Goal: Navigation & Orientation: Find specific page/section

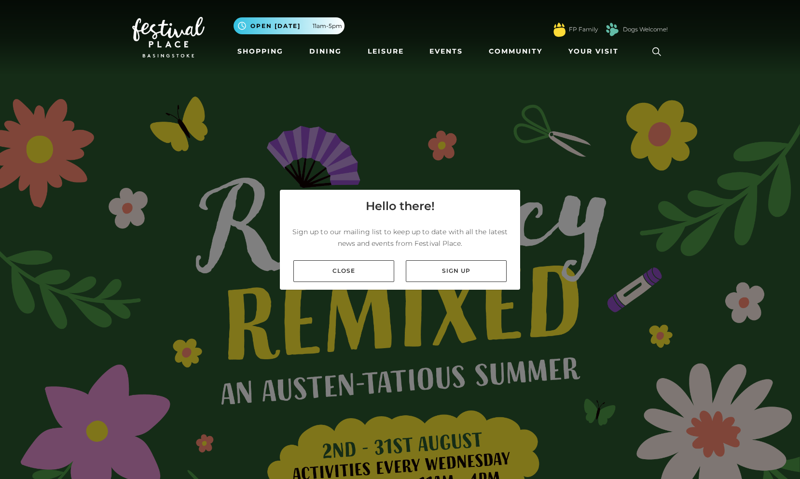
drag, startPoint x: 317, startPoint y: 269, endPoint x: 346, endPoint y: 221, distance: 55.6
click at [317, 269] on link "Close" at bounding box center [343, 271] width 101 height 22
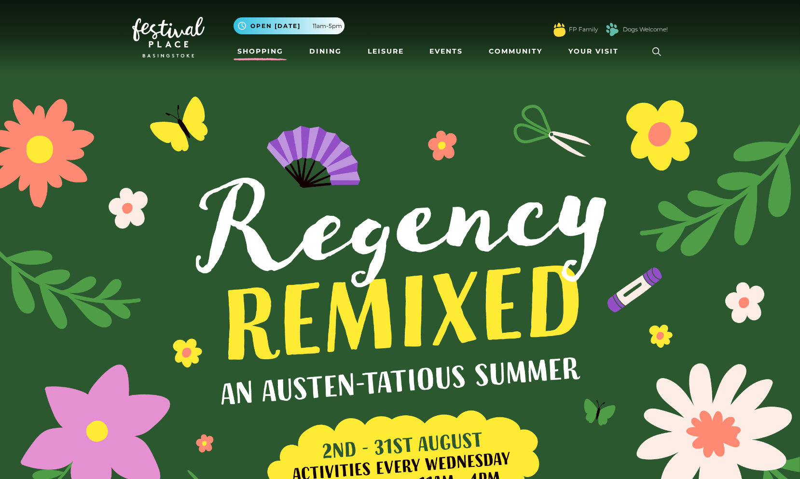
click at [246, 54] on link "Shopping" at bounding box center [261, 51] width 54 height 18
click at [321, 55] on link "Dining" at bounding box center [326, 51] width 40 height 18
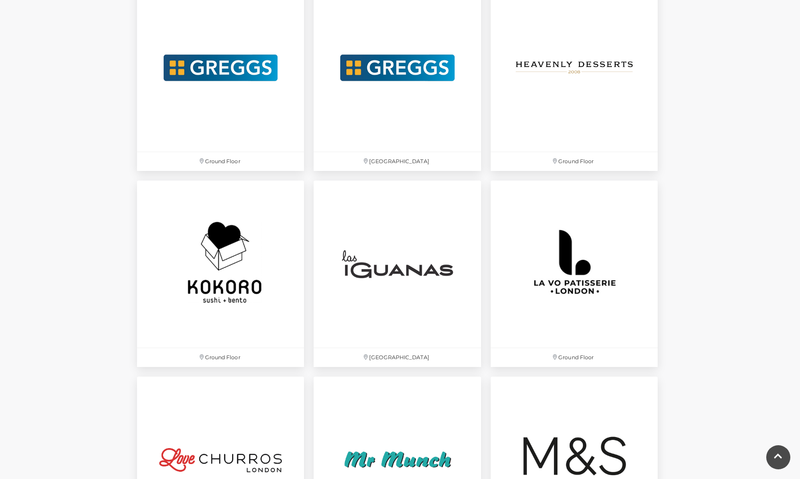
scroll to position [2031, 0]
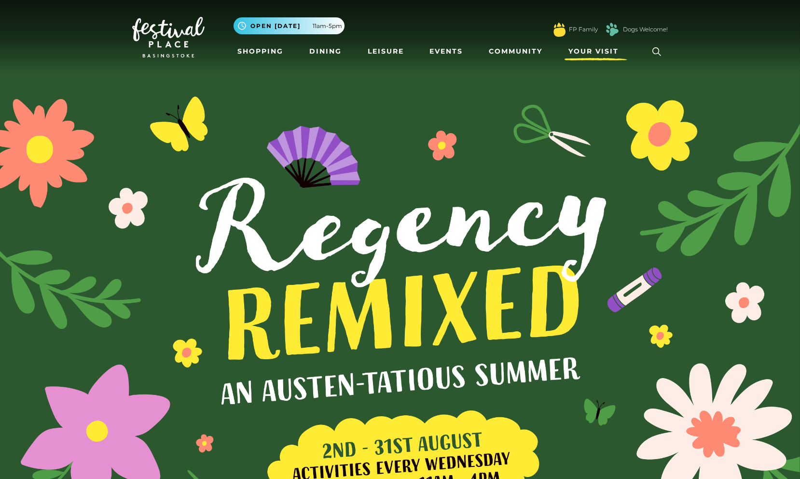
click at [583, 55] on span "Your Visit" at bounding box center [594, 51] width 50 height 10
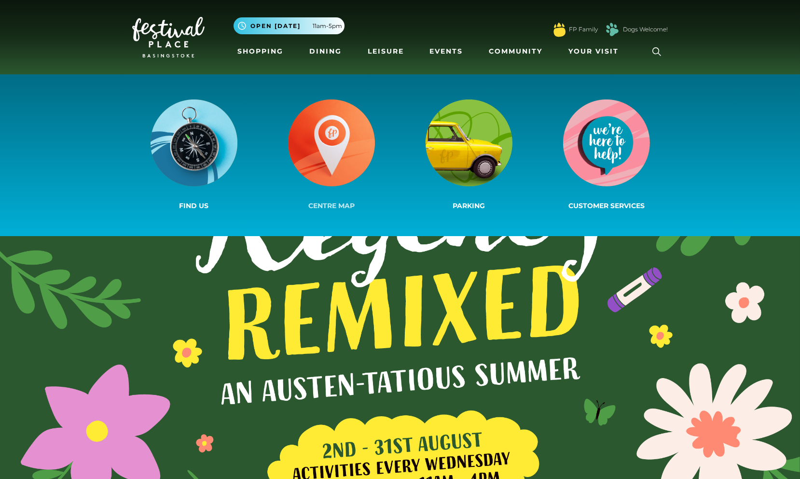
click at [354, 152] on img at bounding box center [331, 142] width 87 height 87
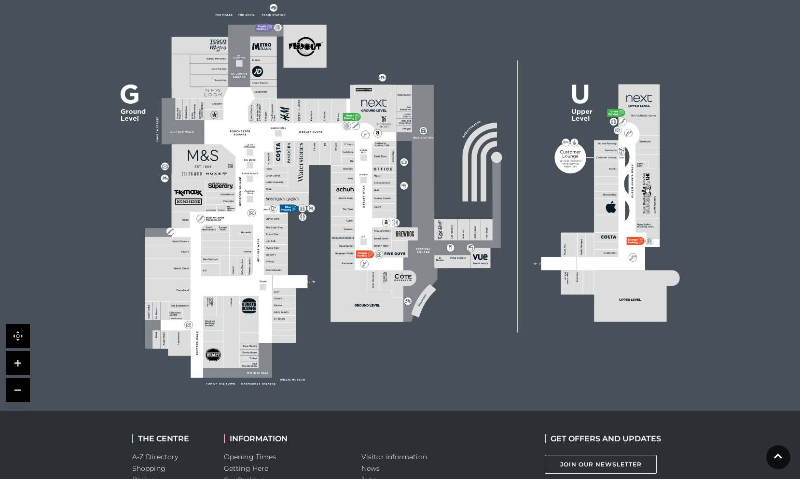
scroll to position [269, 0]
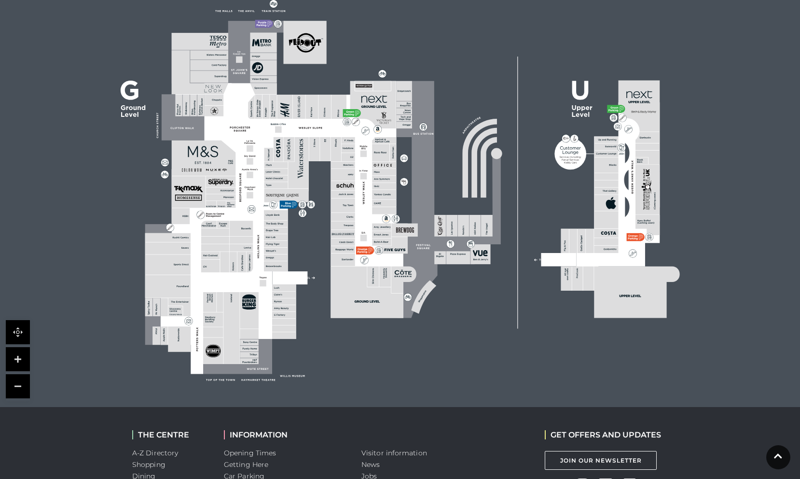
click at [21, 360] on link at bounding box center [18, 359] width 24 height 24
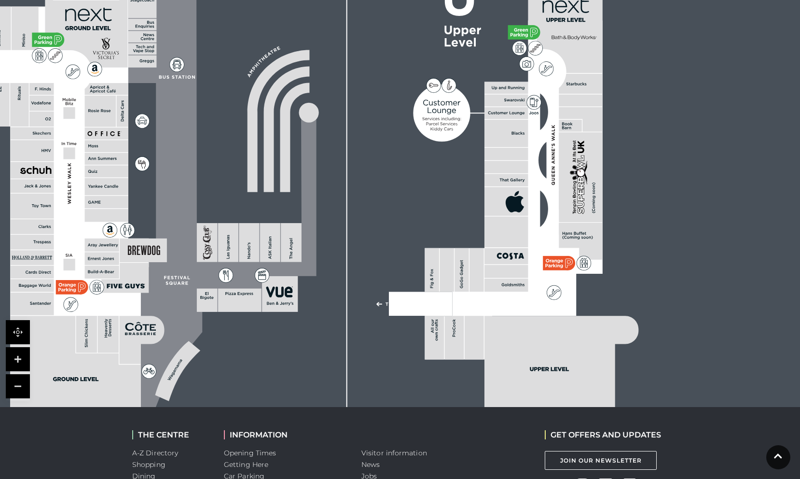
drag, startPoint x: 536, startPoint y: 293, endPoint x: 330, endPoint y: 280, distance: 207.0
click at [330, 280] on rect at bounding box center [135, 178] width 1109 height 782
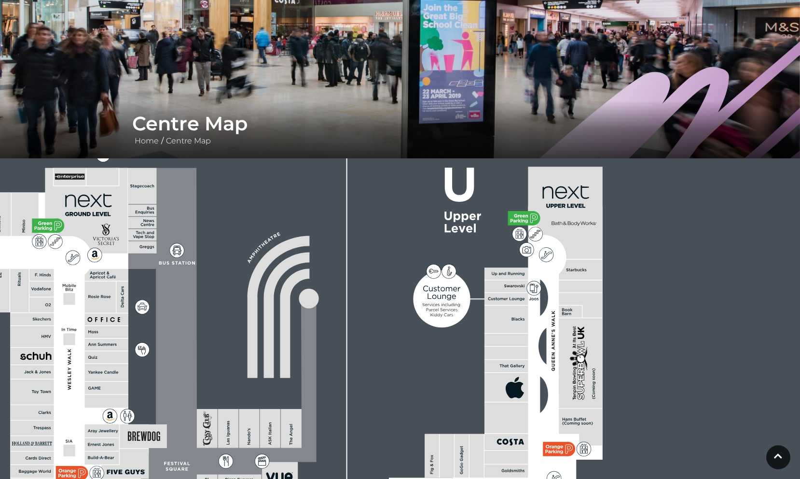
scroll to position [0, 0]
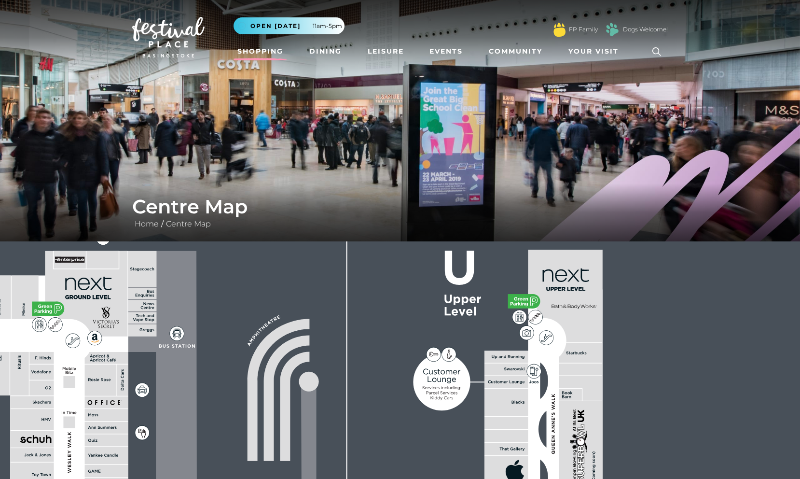
click at [254, 53] on link "Shopping" at bounding box center [261, 51] width 54 height 18
click at [327, 55] on link "Dining" at bounding box center [326, 51] width 40 height 18
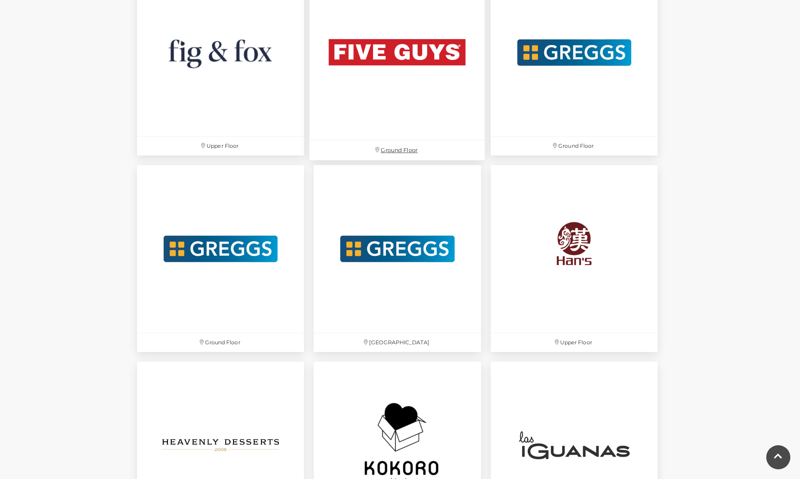
scroll to position [1850, 0]
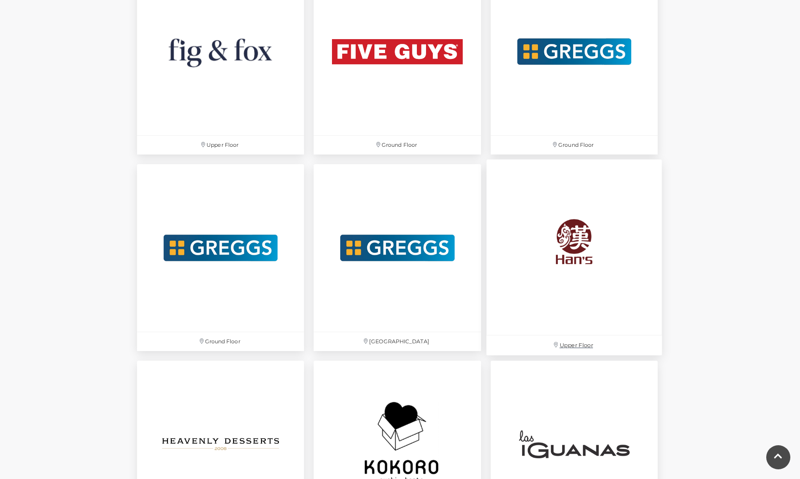
click at [605, 290] on img at bounding box center [575, 248] width 176 height 176
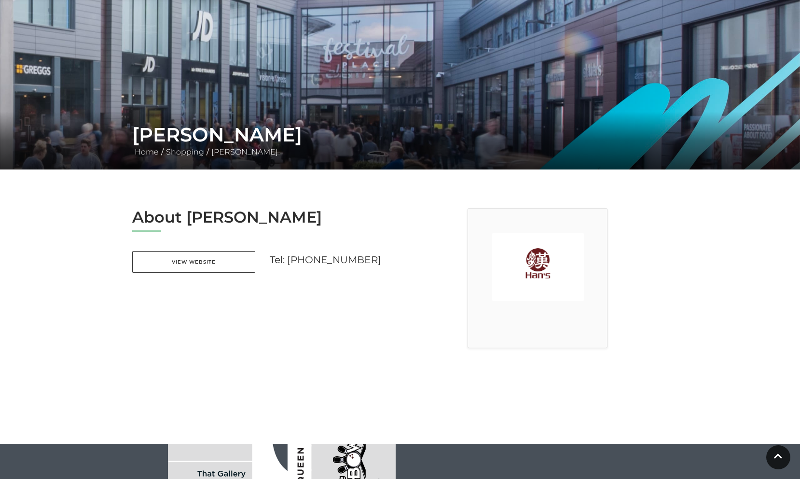
scroll to position [26, 0]
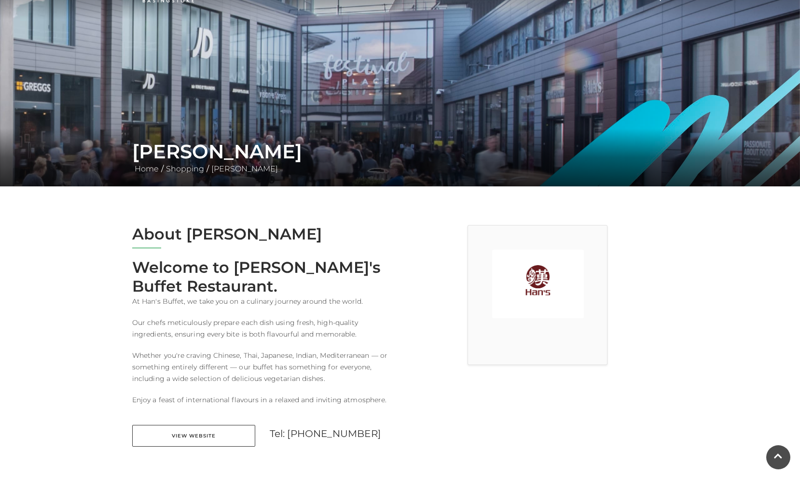
scroll to position [57, 0]
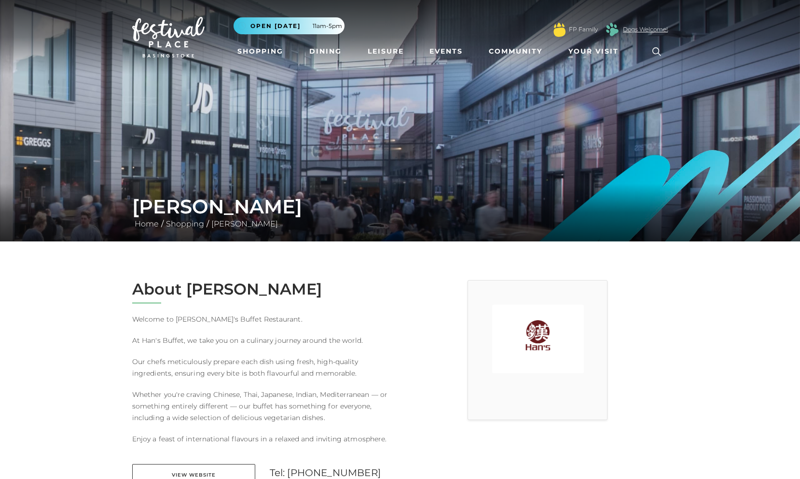
click at [637, 30] on link "Dogs Welcome!" at bounding box center [645, 29] width 45 height 9
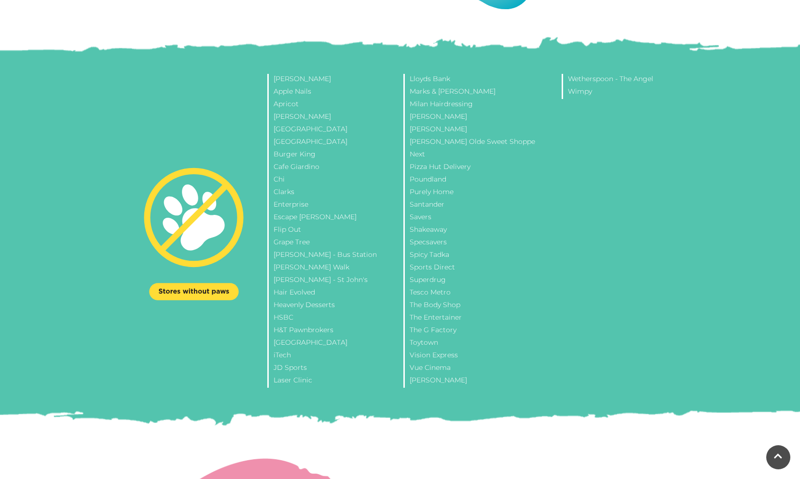
scroll to position [1173, 0]
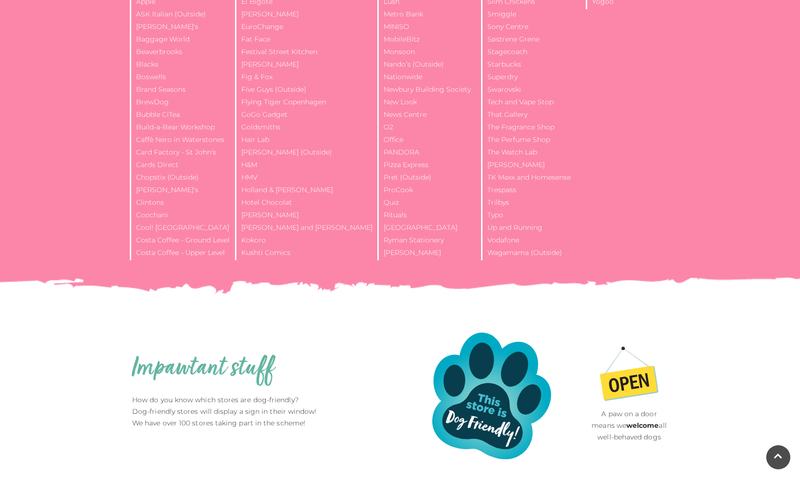
scroll to position [698, 0]
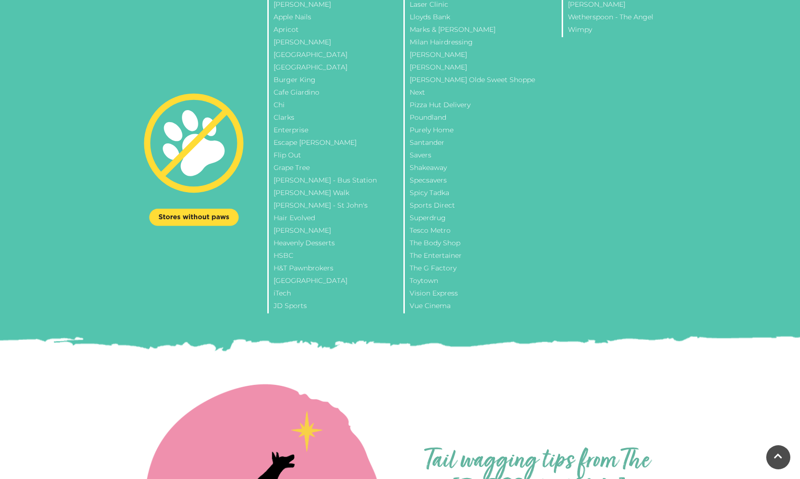
scroll to position [1251, 0]
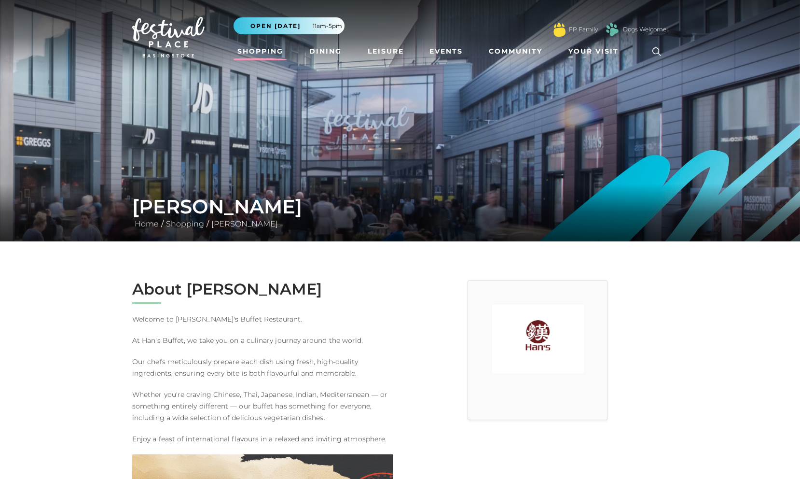
click at [259, 53] on link "Shopping" at bounding box center [261, 51] width 54 height 18
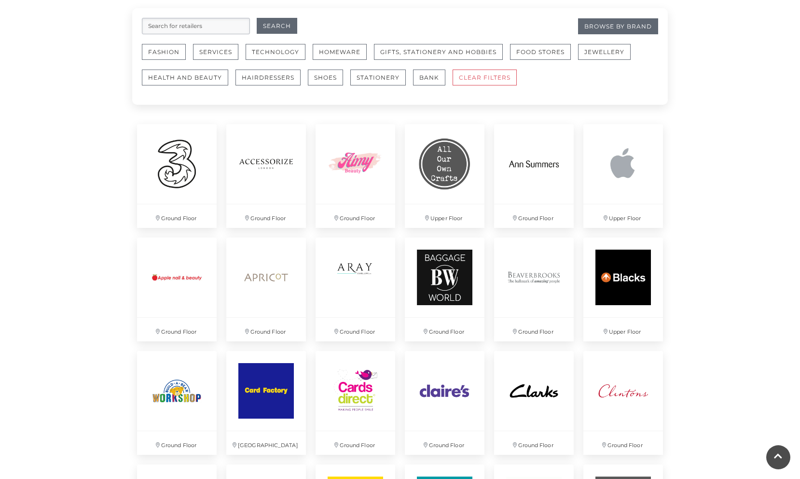
scroll to position [816, 0]
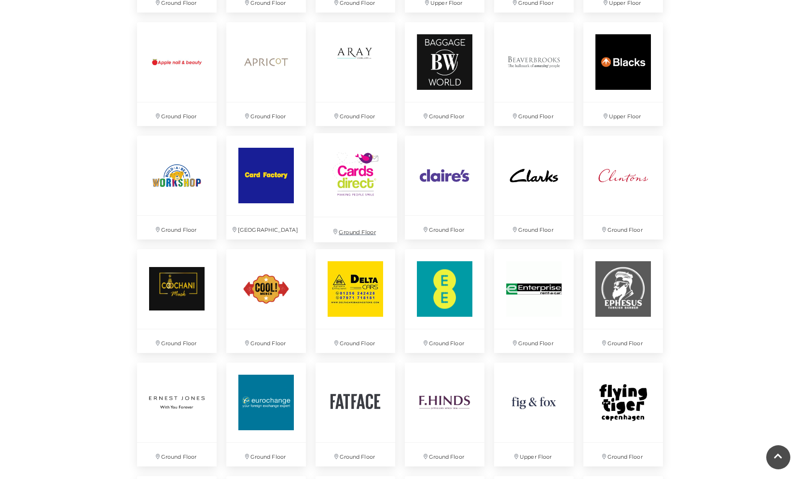
click at [350, 218] on p "Ground Floor" at bounding box center [356, 229] width 84 height 25
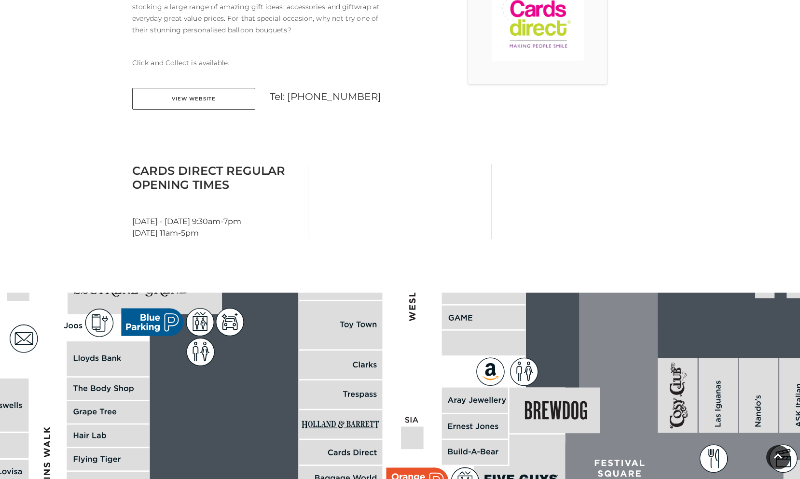
scroll to position [340, 0]
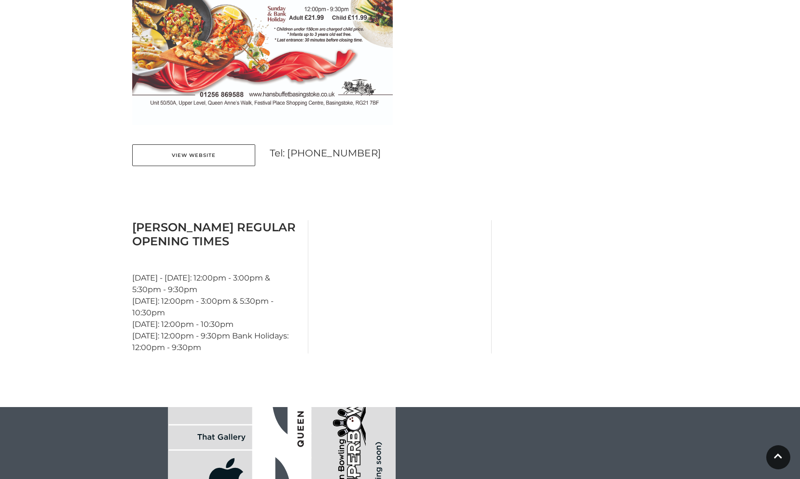
scroll to position [700, 0]
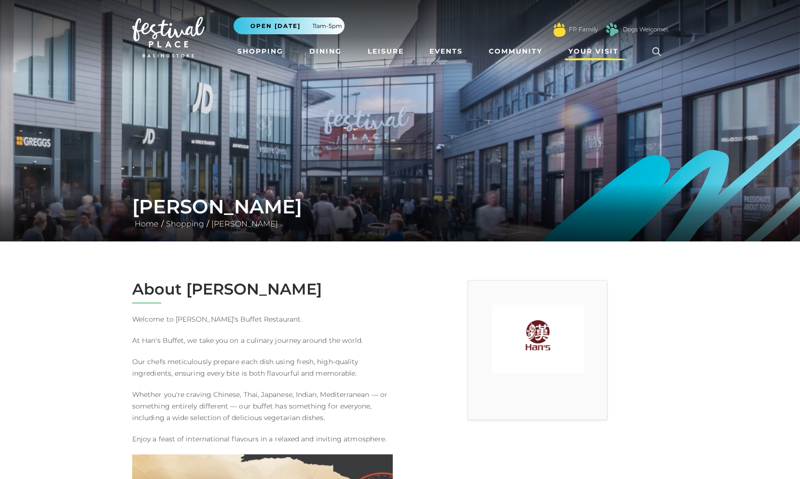
click at [583, 53] on span "Your Visit" at bounding box center [594, 51] width 50 height 10
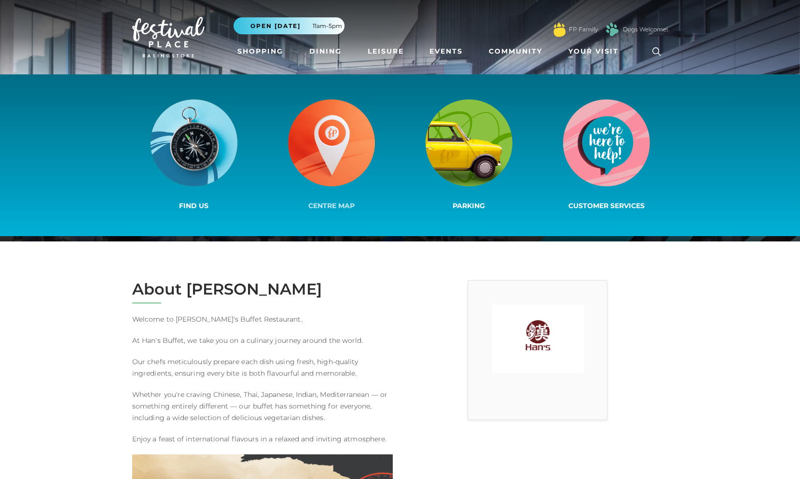
click at [345, 134] on img at bounding box center [331, 142] width 87 height 87
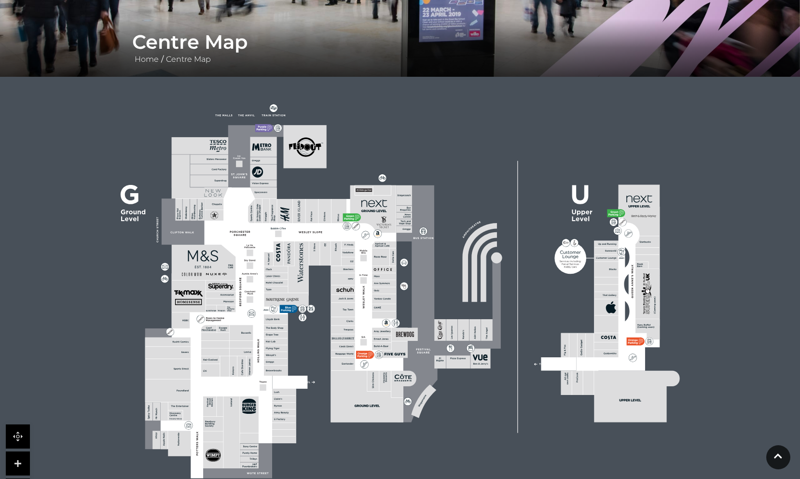
scroll to position [133, 0]
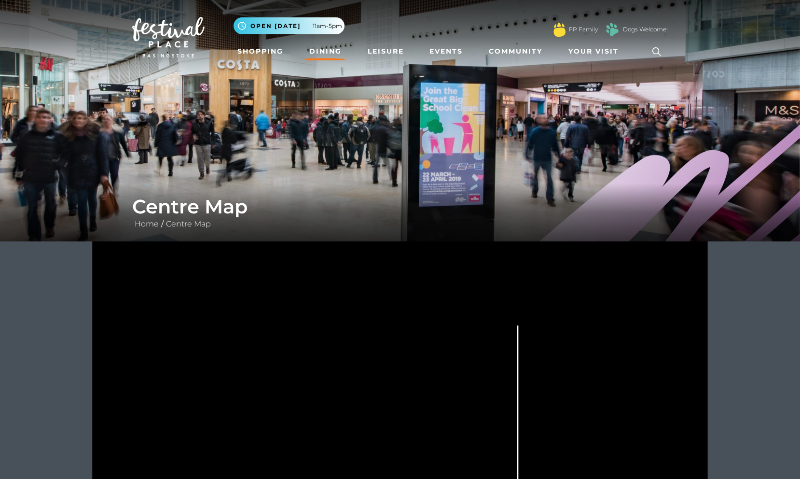
click at [340, 52] on link "Dining" at bounding box center [326, 51] width 40 height 18
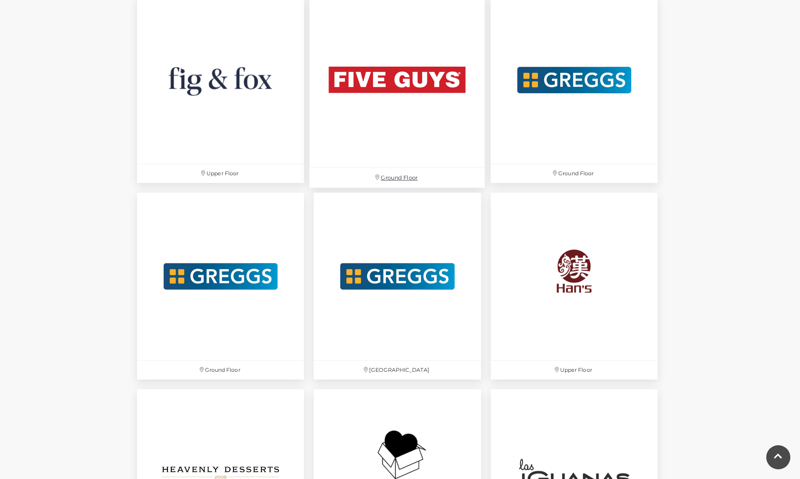
scroll to position [1822, 0]
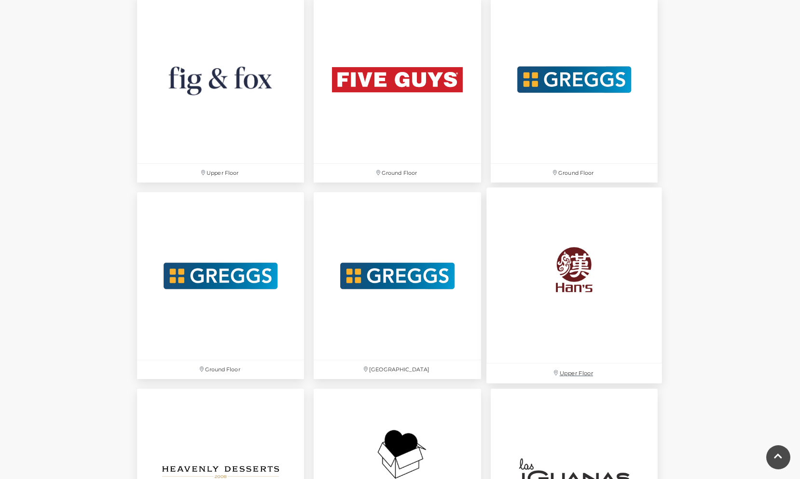
click at [502, 259] on img at bounding box center [575, 276] width 176 height 176
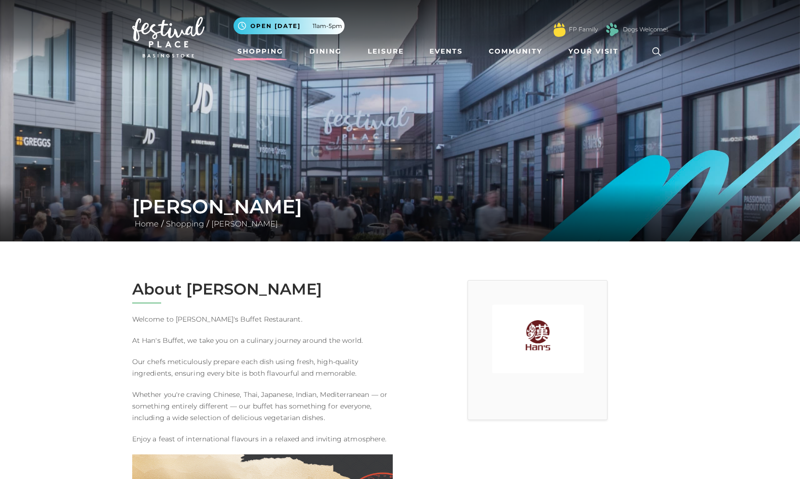
click at [262, 54] on link "Shopping" at bounding box center [261, 51] width 54 height 18
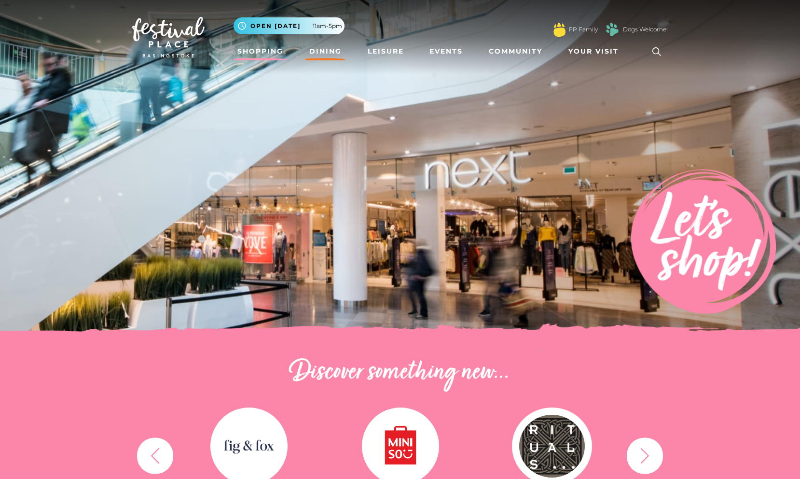
click at [309, 48] on link "Dining" at bounding box center [326, 51] width 40 height 18
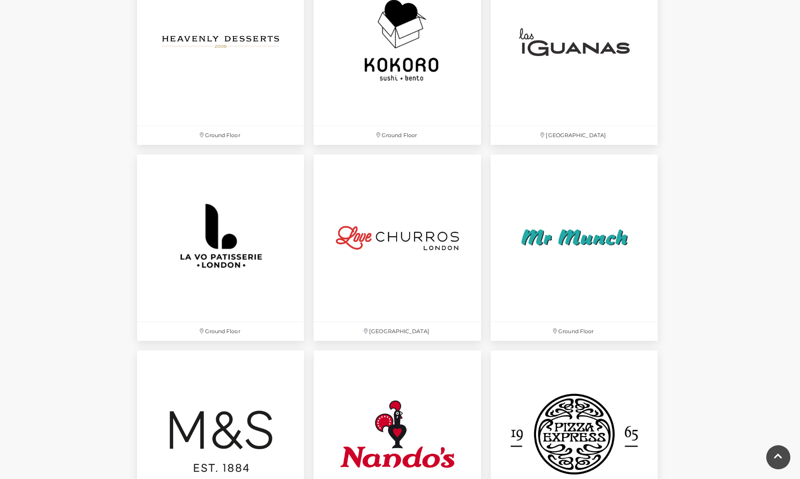
scroll to position [2261, 0]
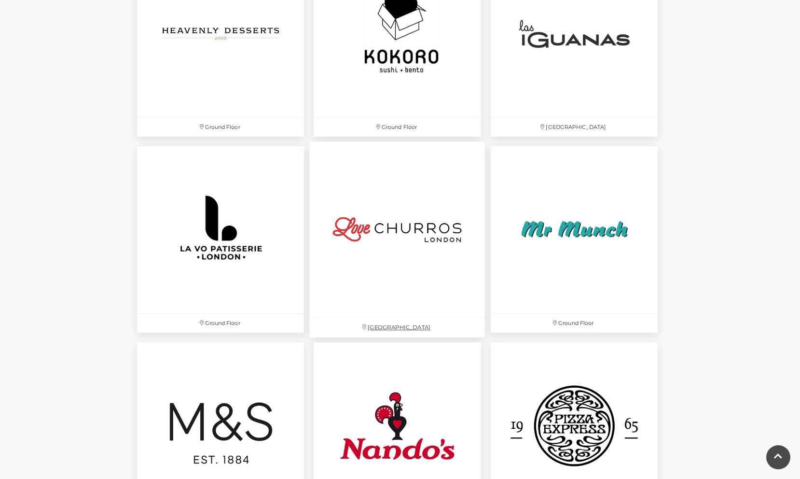
click at [373, 188] on img at bounding box center [398, 229] width 176 height 176
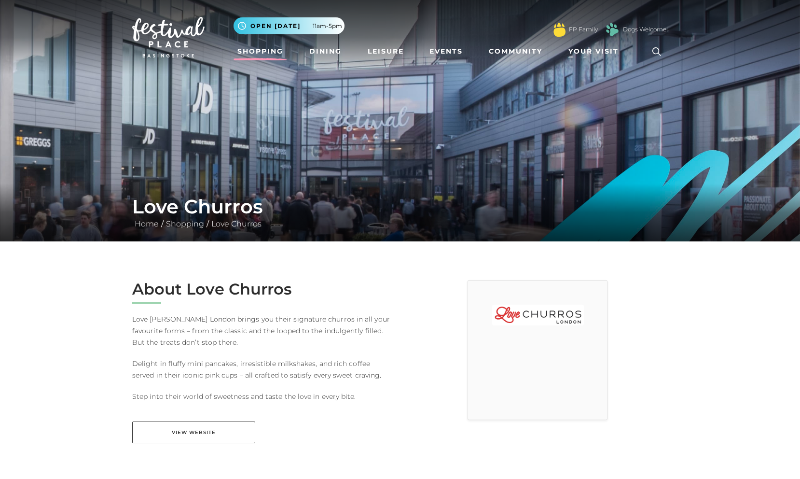
click at [253, 53] on link "Shopping" at bounding box center [261, 51] width 54 height 18
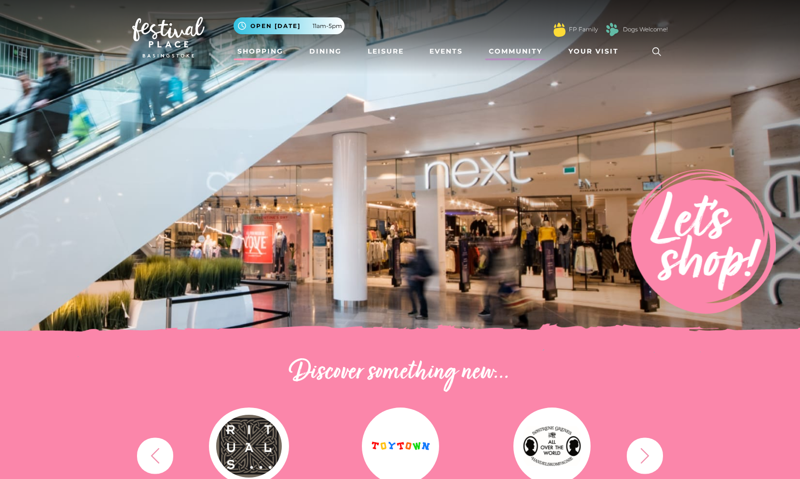
click at [529, 50] on link "Community" at bounding box center [515, 51] width 61 height 18
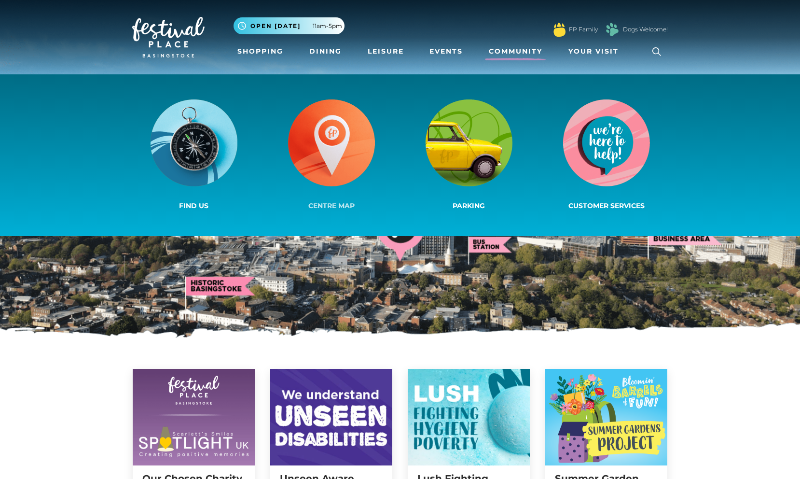
click at [334, 158] on img at bounding box center [331, 142] width 87 height 87
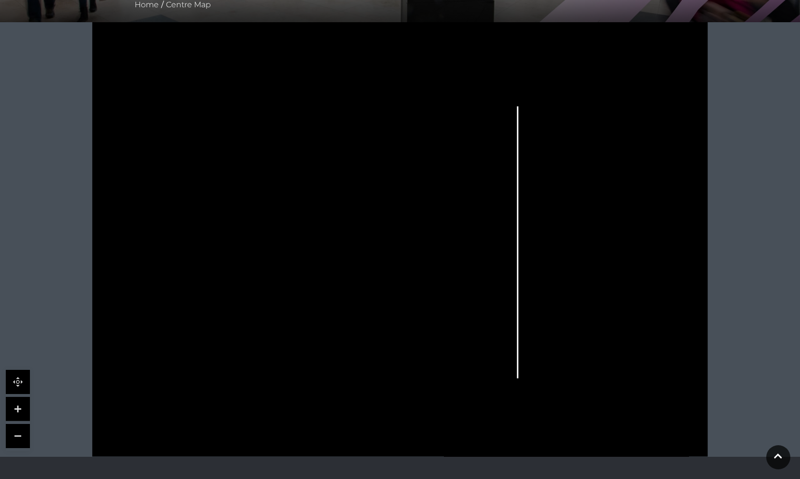
scroll to position [220, 0]
click at [21, 411] on link at bounding box center [18, 408] width 24 height 24
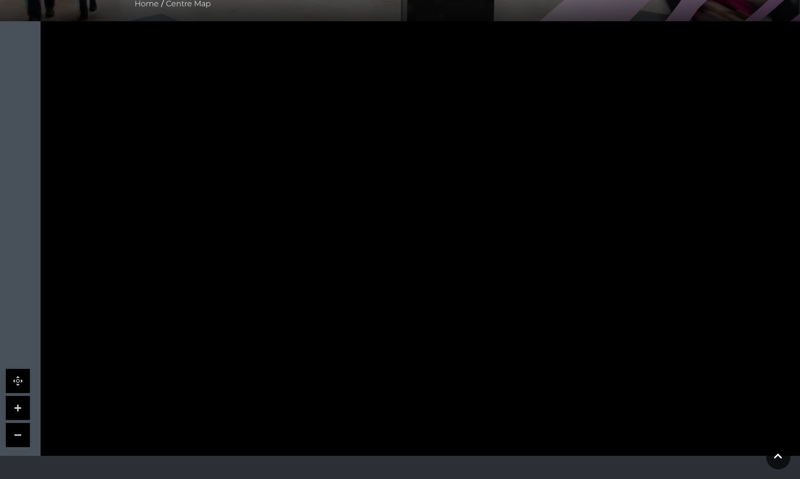
drag, startPoint x: 349, startPoint y: 308, endPoint x: 464, endPoint y: 248, distance: 129.3
click at [464, 248] on icon at bounding box center [595, 108] width 1390 height 782
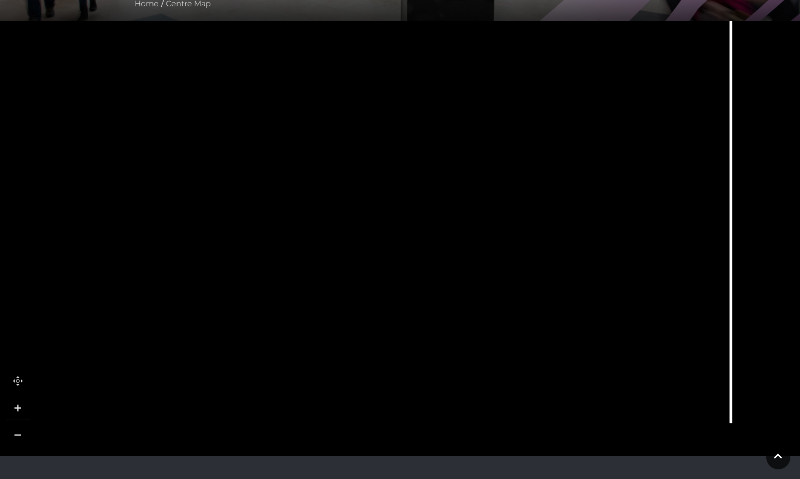
drag, startPoint x: 438, startPoint y: 320, endPoint x: 377, endPoint y: 373, distance: 80.4
click at [377, 373] on icon at bounding box center [519, 173] width 1390 height 782
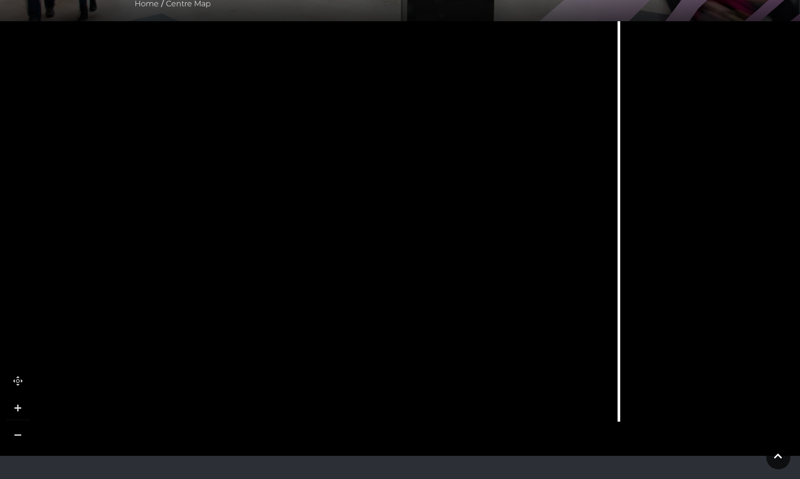
drag, startPoint x: 683, startPoint y: 344, endPoint x: 572, endPoint y: 342, distance: 111.0
click at [572, 342] on icon at bounding box center [407, 171] width 1390 height 782
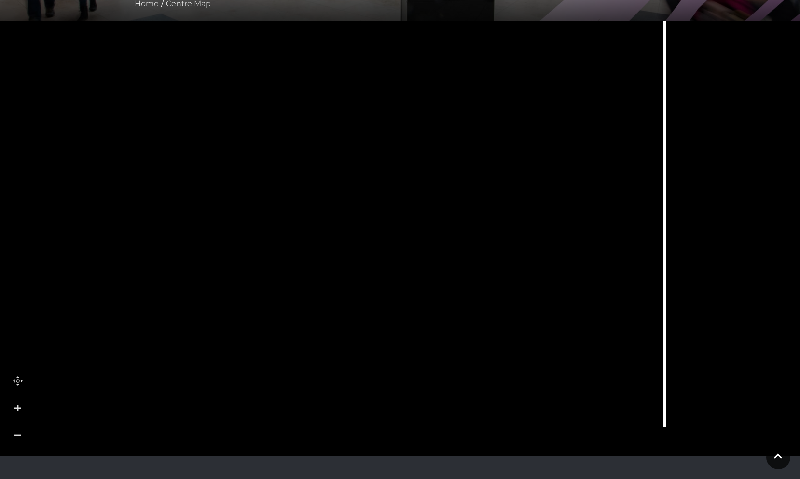
drag, startPoint x: 488, startPoint y: 333, endPoint x: 533, endPoint y: 338, distance: 46.2
click at [533, 338] on icon at bounding box center [453, 177] width 1390 height 782
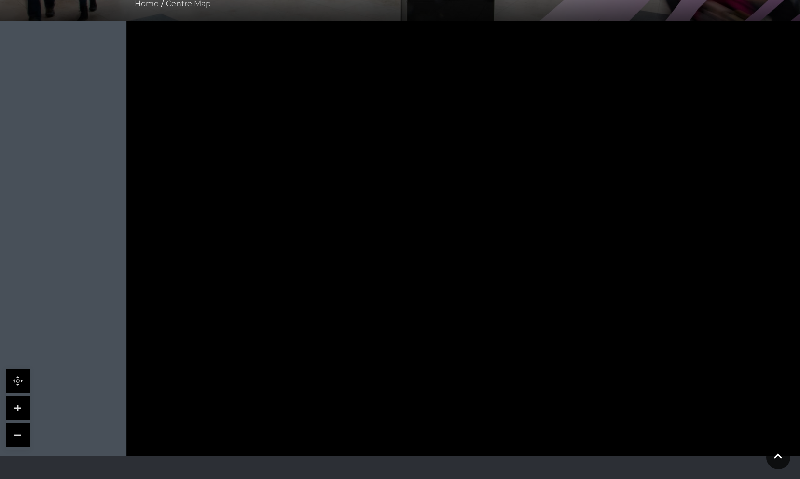
drag, startPoint x: 259, startPoint y: 288, endPoint x: 487, endPoint y: 184, distance: 250.4
click at [487, 184] on icon at bounding box center [681, 73] width 1390 height 782
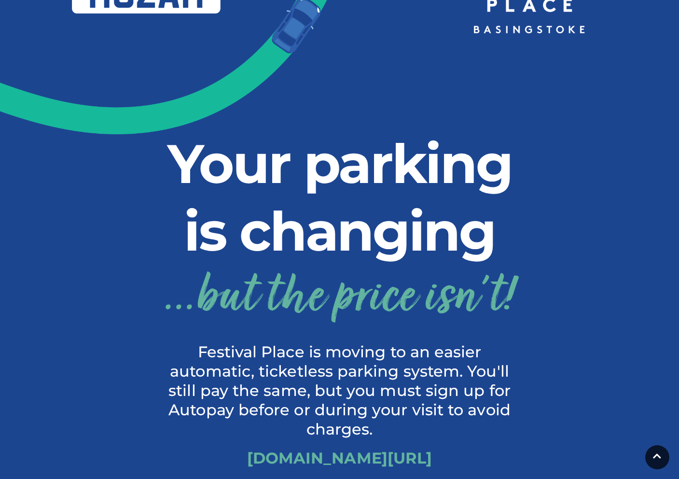
scroll to position [136, 0]
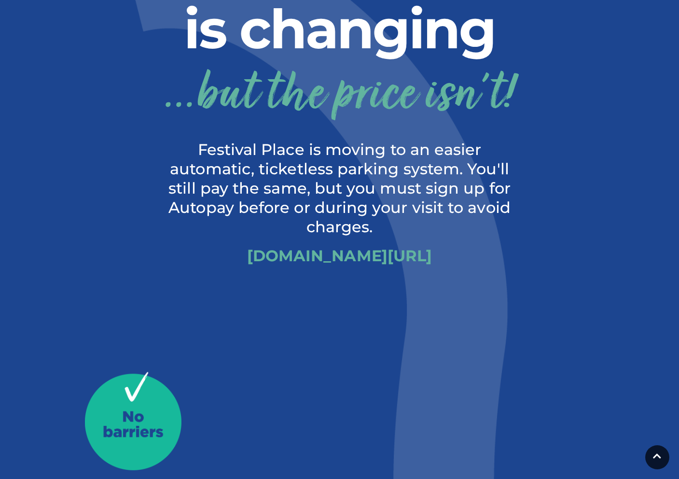
scroll to position [361, 0]
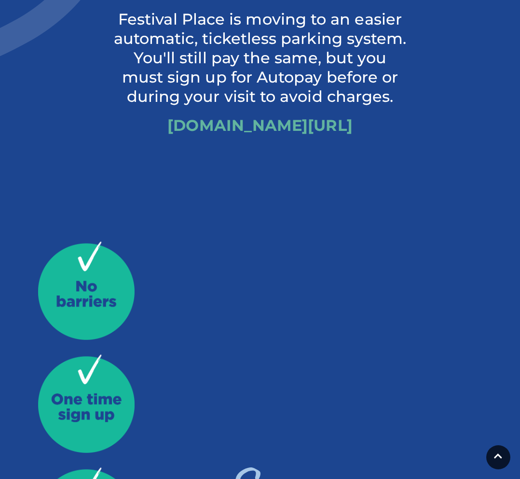
scroll to position [604, 0]
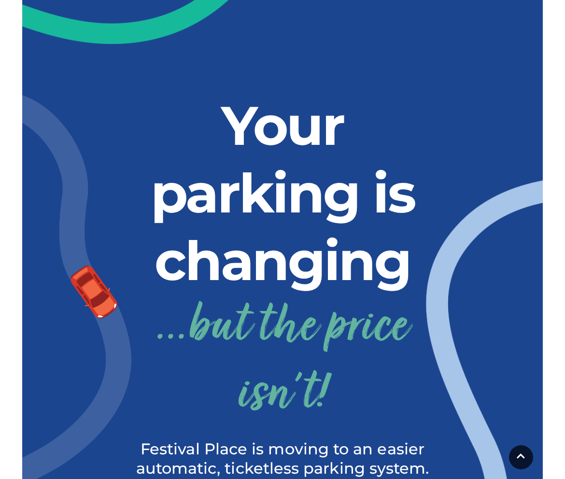
scroll to position [170, 0]
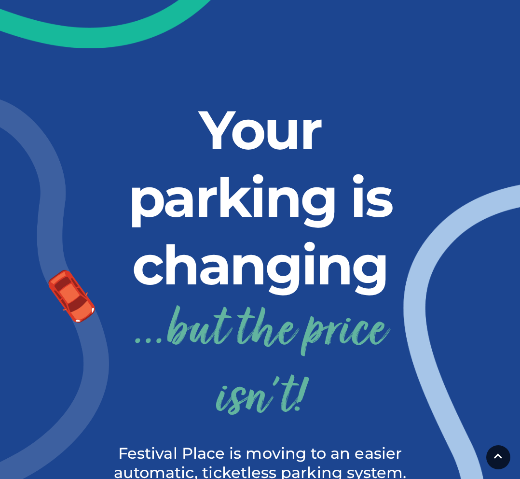
click at [515, 313] on img at bounding box center [229, 435] width 781 height 508
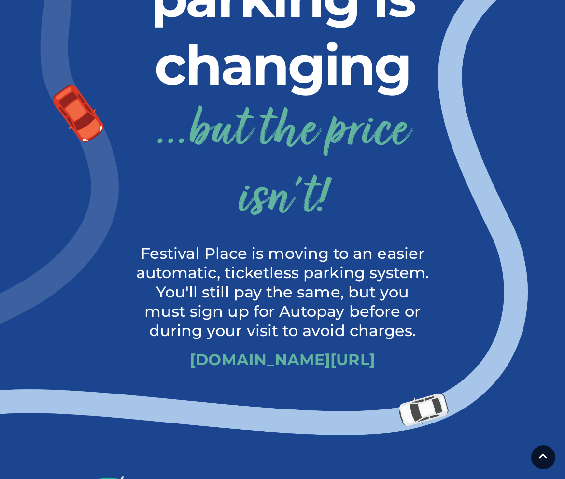
scroll to position [367, 0]
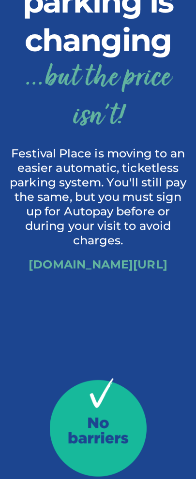
scroll to position [161, 0]
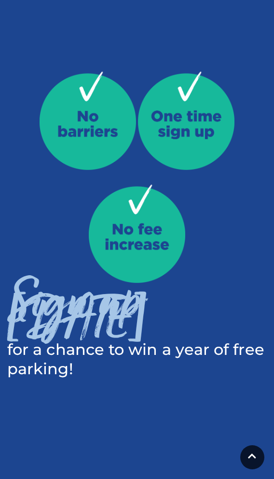
scroll to position [354, 0]
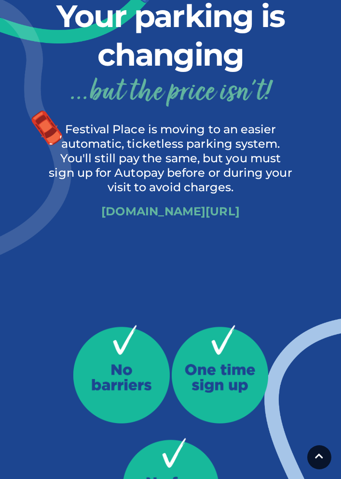
scroll to position [98, 0]
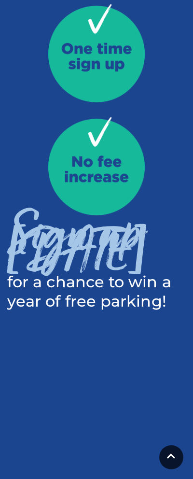
scroll to position [641, 0]
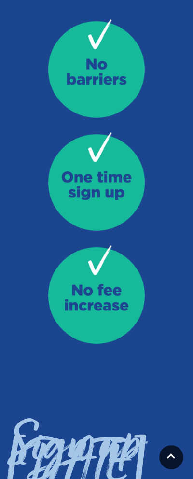
scroll to position [524, 0]
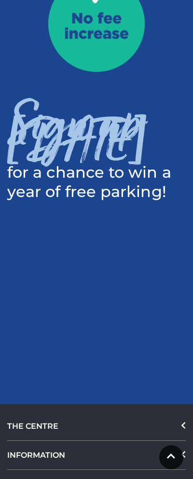
scroll to position [797, 0]
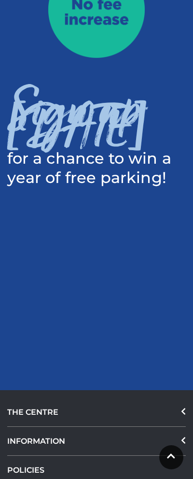
click at [119, 139] on h3 "Sign up [DATE]" at bounding box center [96, 122] width 179 height 33
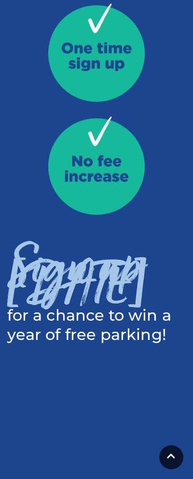
scroll to position [642, 0]
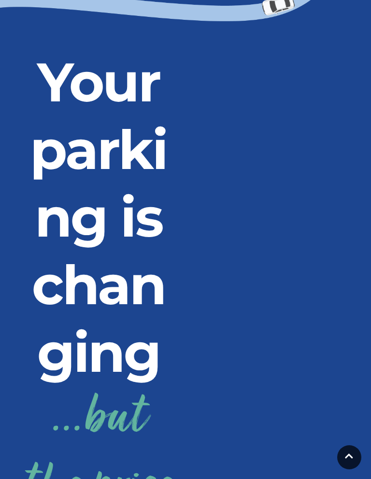
scroll to position [189, 0]
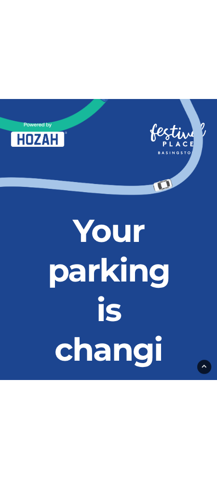
scroll to position [2, 0]
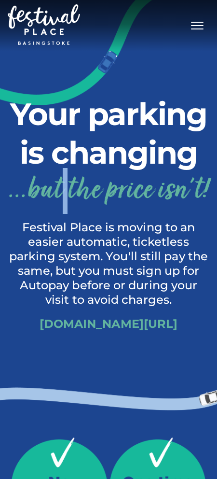
click at [164, 305] on img at bounding box center [125, 301] width 419 height 273
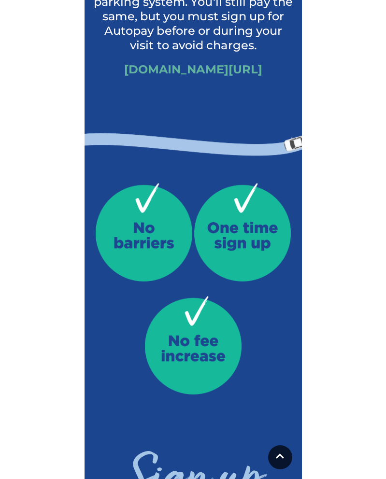
scroll to position [262, 0]
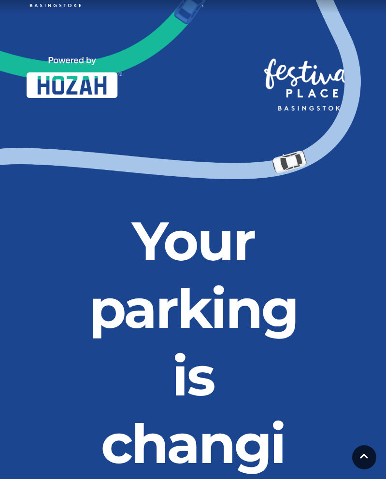
click at [272, 287] on h2 "Your parking is changing ...but the price isn't!" at bounding box center [192, 443] width 217 height 473
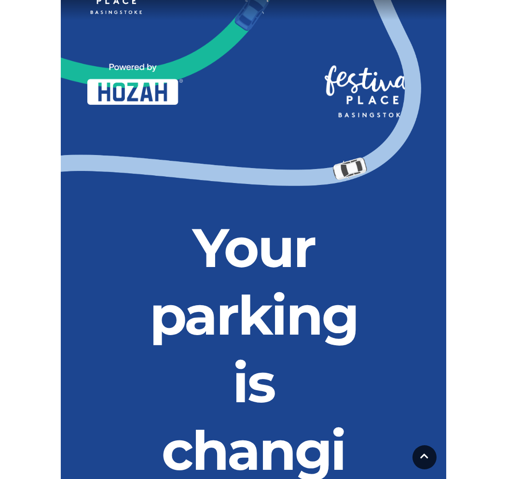
scroll to position [0, 0]
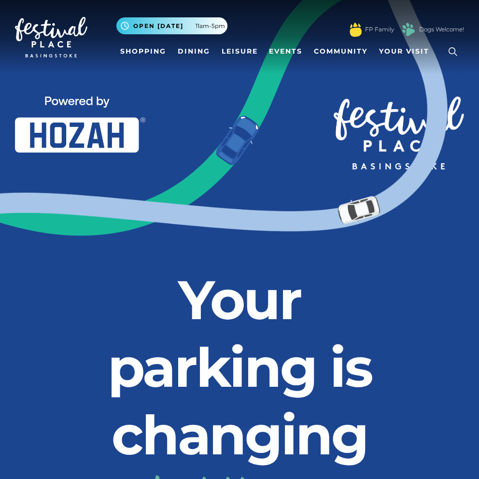
click at [435, 259] on img at bounding box center [210, 44] width 718 height 467
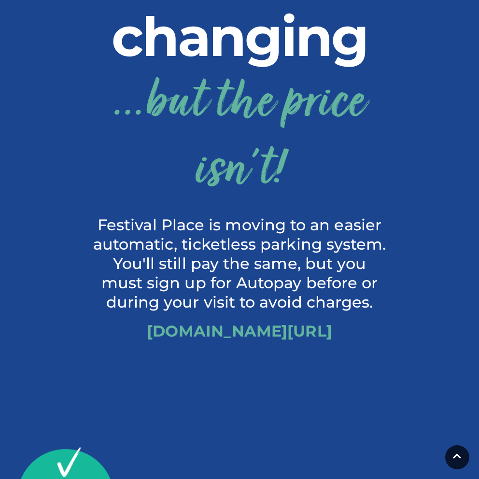
scroll to position [400, 0]
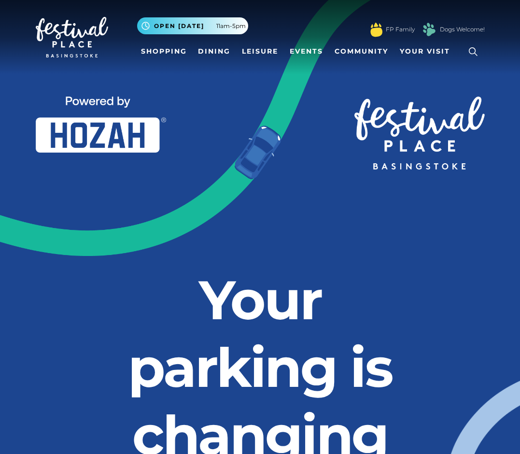
click at [83, 41] on img at bounding box center [72, 37] width 72 height 41
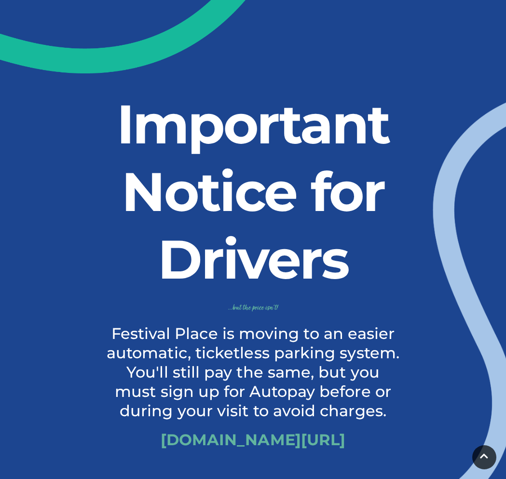
scroll to position [176, 0]
